Goal: Register for event/course

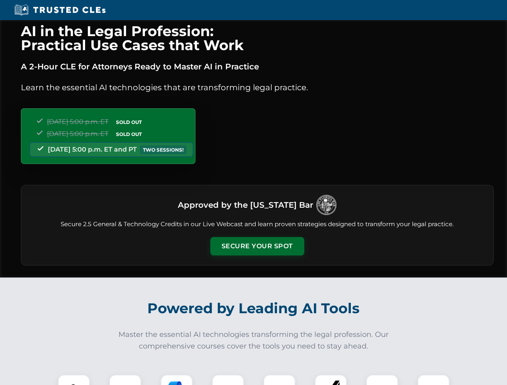
click at [257, 246] on button "Secure Your Spot" at bounding box center [257, 246] width 94 height 18
click at [74, 380] on img at bounding box center [73, 390] width 23 height 23
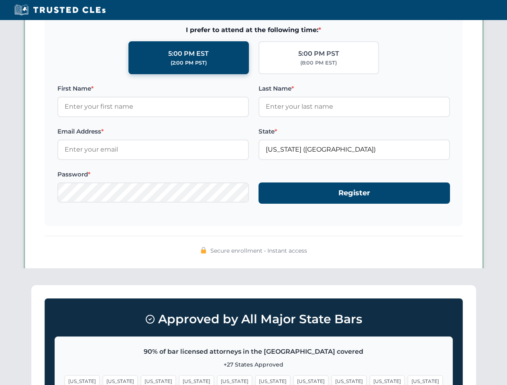
click at [293, 380] on span "[US_STATE]" at bounding box center [310, 382] width 35 height 12
click at [370, 380] on span "[US_STATE]" at bounding box center [387, 382] width 35 height 12
